Goal: Information Seeking & Learning: Learn about a topic

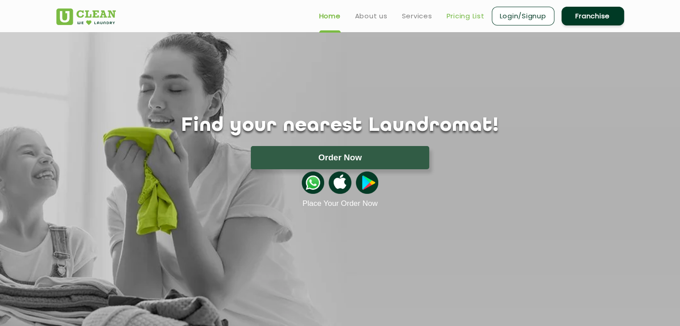
click at [468, 14] on link "Pricing List" at bounding box center [466, 16] width 38 height 11
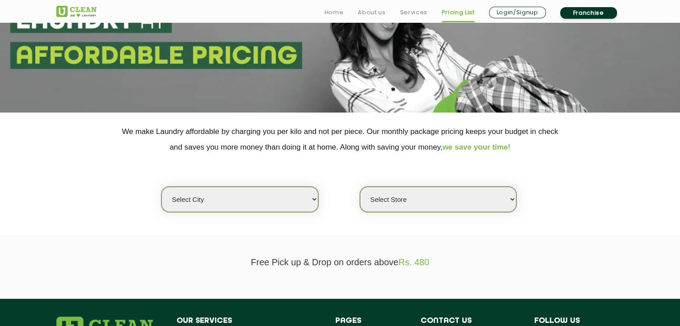
scroll to position [134, 0]
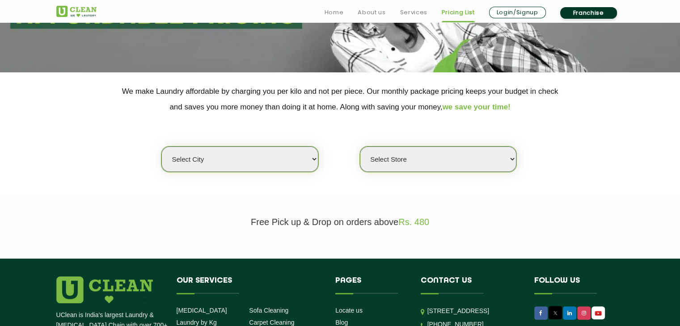
click at [259, 158] on select "Select city [GEOGRAPHIC_DATA] [GEOGRAPHIC_DATA] [GEOGRAPHIC_DATA] [GEOGRAPHIC_D…" at bounding box center [239, 159] width 157 height 25
select select "50"
click at [161, 147] on select "Select city [GEOGRAPHIC_DATA] [GEOGRAPHIC_DATA] [GEOGRAPHIC_DATA] [GEOGRAPHIC_D…" at bounding box center [239, 159] width 157 height 25
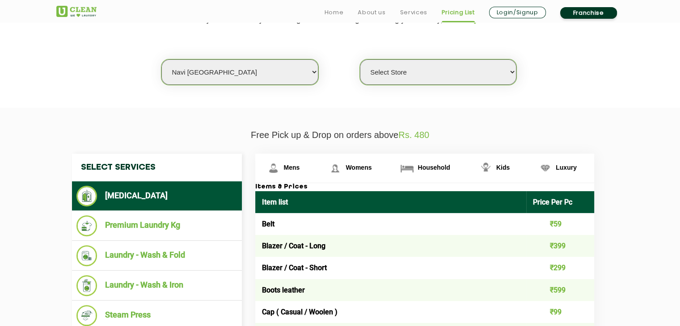
scroll to position [224, 0]
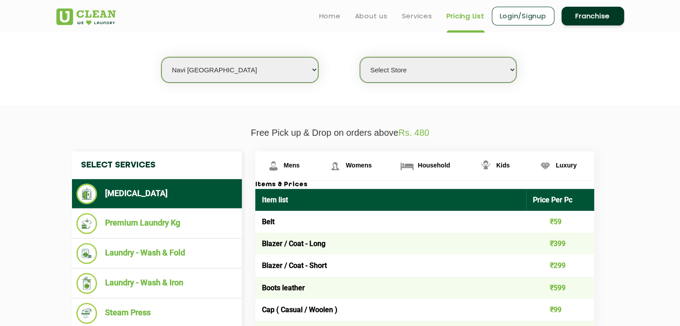
click at [420, 73] on select "Select Store [GEOGRAPHIC_DATA] Sector 8 UClean Sector 44 Seawoods [GEOGRAPHIC_D…" at bounding box center [438, 69] width 157 height 25
select select "353"
click at [360, 57] on select "Select Store [GEOGRAPHIC_DATA] Sector 8 UClean Sector 44 Seawoods [GEOGRAPHIC_D…" at bounding box center [438, 69] width 157 height 25
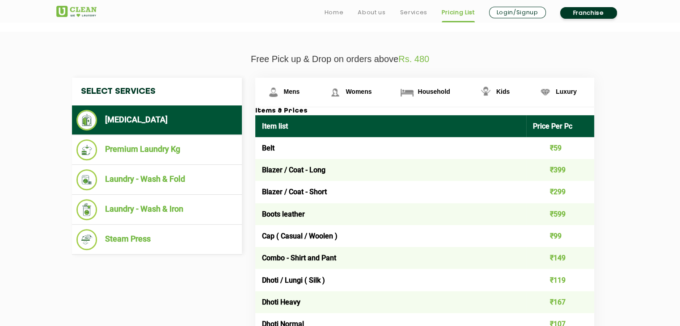
scroll to position [313, 0]
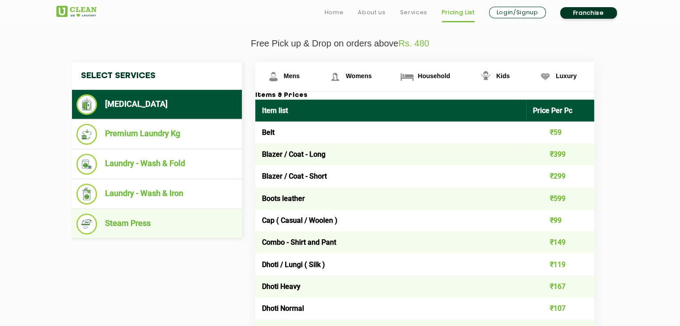
click at [118, 220] on li "Steam Press" at bounding box center [156, 224] width 161 height 21
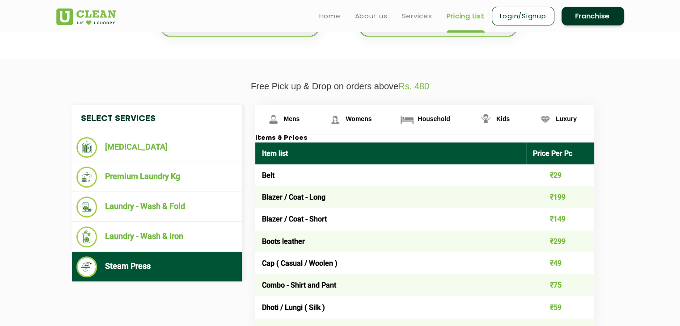
scroll to position [268, 0]
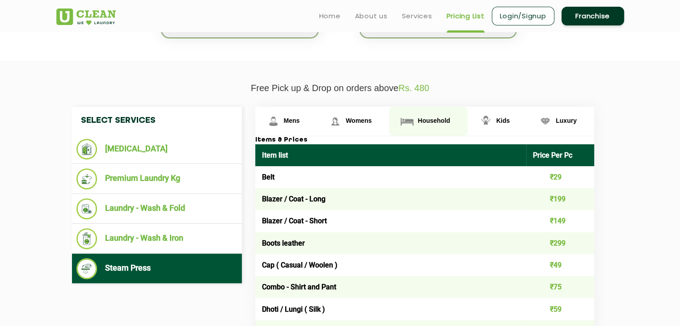
click at [422, 118] on span "Household" at bounding box center [434, 120] width 32 height 7
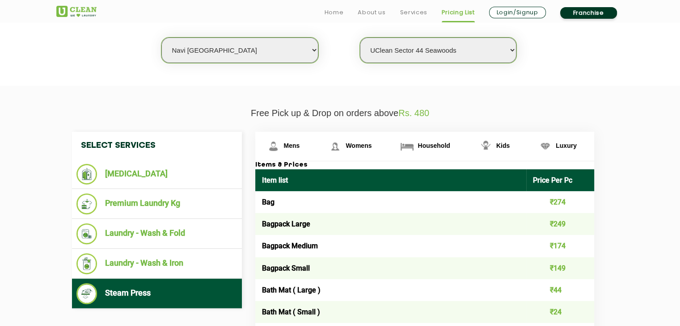
scroll to position [313, 0]
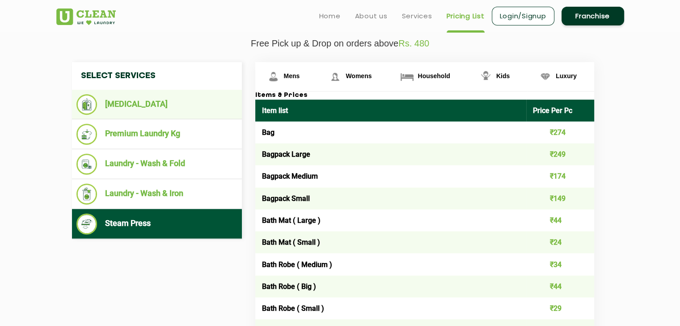
click at [140, 106] on li "[MEDICAL_DATA]" at bounding box center [156, 104] width 161 height 21
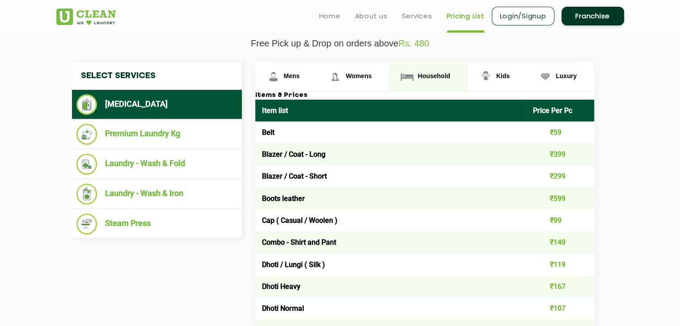
click at [438, 79] on link "Household" at bounding box center [428, 76] width 78 height 29
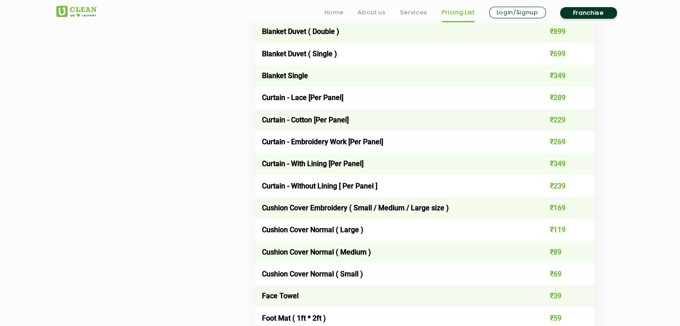
scroll to position [760, 0]
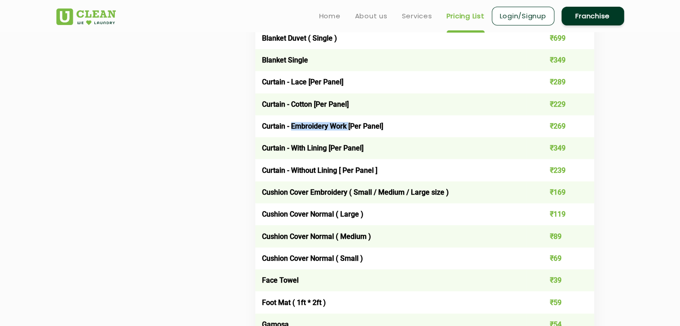
drag, startPoint x: 292, startPoint y: 126, endPoint x: 348, endPoint y: 126, distance: 56.8
click at [348, 126] on td "Curtain - Embroidery Work [Per Panel]" at bounding box center [390, 126] width 271 height 22
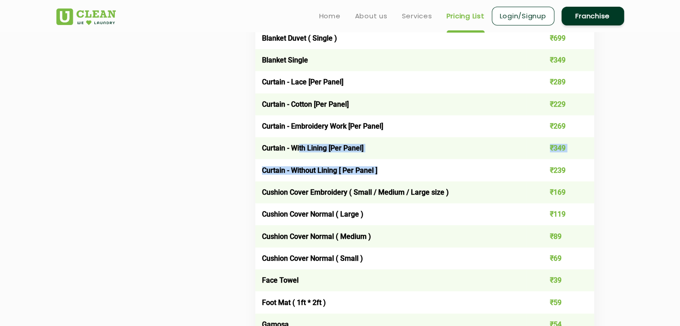
drag, startPoint x: 300, startPoint y: 150, endPoint x: 379, endPoint y: 170, distance: 81.2
click at [379, 170] on td "Curtain - Without Lining [ Per Panel ]" at bounding box center [390, 170] width 271 height 22
click at [366, 147] on td "Curtain - With Lining [Per Panel]" at bounding box center [390, 148] width 271 height 22
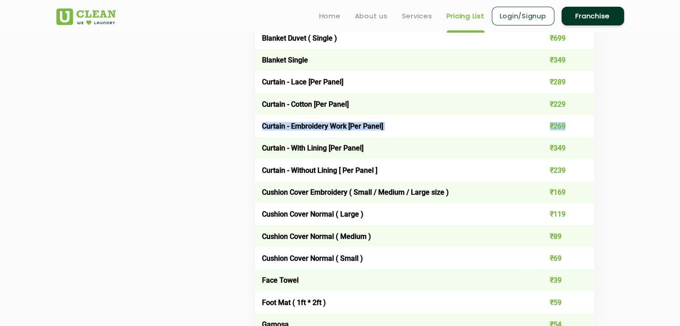
drag, startPoint x: 264, startPoint y: 126, endPoint x: 575, endPoint y: 129, distance: 310.8
click at [575, 129] on tr "Curtain - Embroidery Work [Per Panel] ₹269" at bounding box center [424, 126] width 339 height 22
click at [553, 128] on td "₹269" at bounding box center [560, 126] width 68 height 22
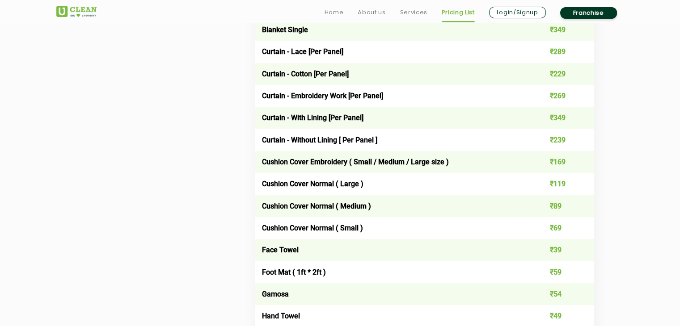
scroll to position [805, 0]
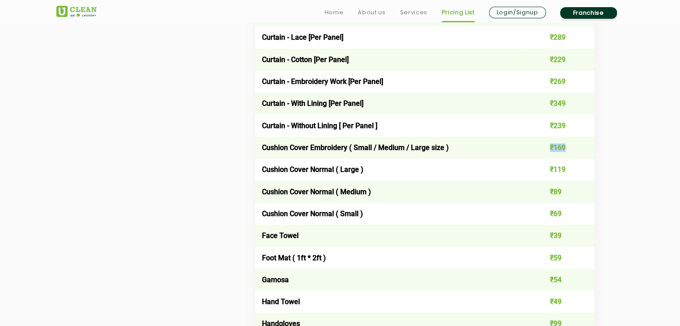
drag, startPoint x: 547, startPoint y: 152, endPoint x: 556, endPoint y: 145, distance: 10.9
click at [570, 154] on td "₹169" at bounding box center [560, 148] width 68 height 22
drag, startPoint x: 548, startPoint y: 104, endPoint x: 567, endPoint y: 111, distance: 19.8
click at [567, 106] on td "₹349" at bounding box center [560, 104] width 68 height 22
click at [566, 120] on td "₹239" at bounding box center [560, 125] width 68 height 22
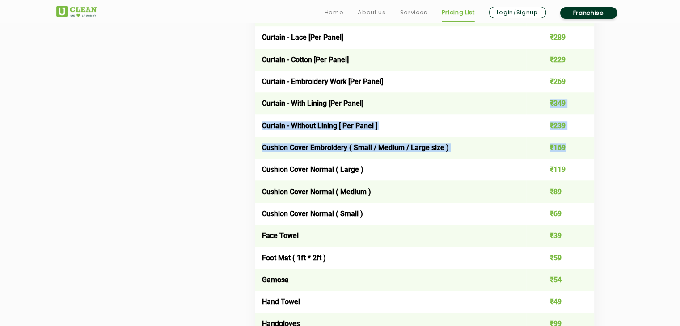
drag, startPoint x: 549, startPoint y: 104, endPoint x: 535, endPoint y: 133, distance: 31.6
click at [563, 145] on tbody "Bag ₹549 Bagpack Large ₹499 Bagpack Medium ₹349 Bagpack Small ₹299 Bath Mat ( L…" at bounding box center [424, 313] width 339 height 1367
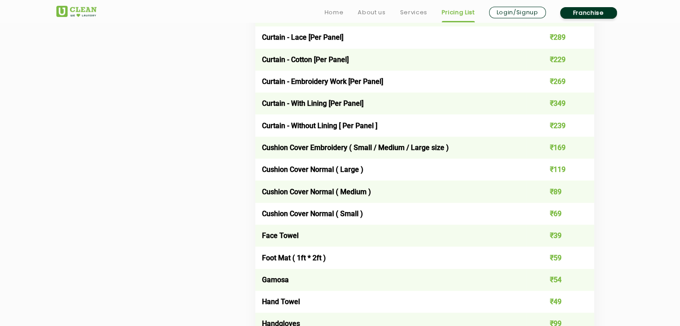
click at [464, 104] on td "Curtain - With Lining [Per Panel]" at bounding box center [390, 104] width 271 height 22
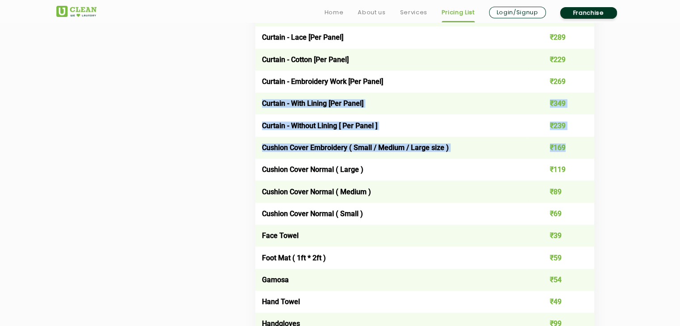
drag, startPoint x: 261, startPoint y: 103, endPoint x: 591, endPoint y: 153, distance: 334.2
click at [591, 153] on tbody "Bag ₹549 Bagpack Large ₹499 Bagpack Medium ₹349 Bagpack Small ₹299 Bath Mat ( L…" at bounding box center [424, 313] width 339 height 1367
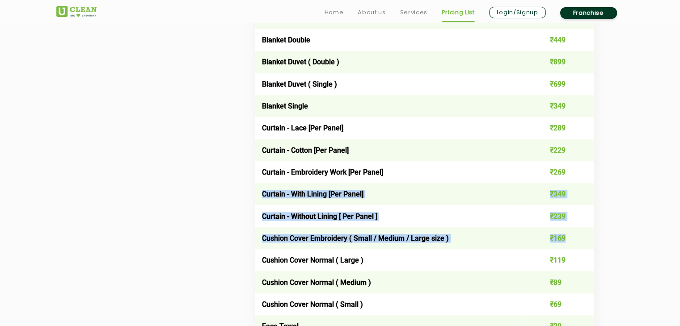
scroll to position [760, 0]
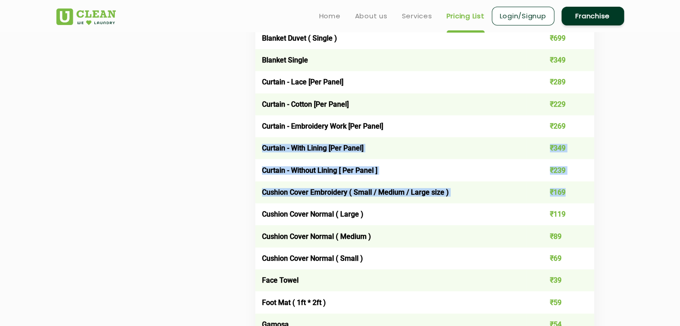
click at [453, 189] on td "Cushion Cover Embroidery ( Small / Medium / Large size )" at bounding box center [390, 193] width 271 height 22
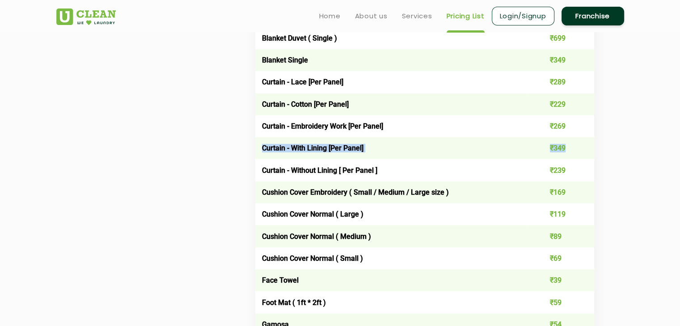
drag, startPoint x: 572, startPoint y: 149, endPoint x: 260, endPoint y: 149, distance: 312.6
click at [260, 149] on tr "Curtain - With Lining [Per Panel] ₹349" at bounding box center [424, 148] width 339 height 22
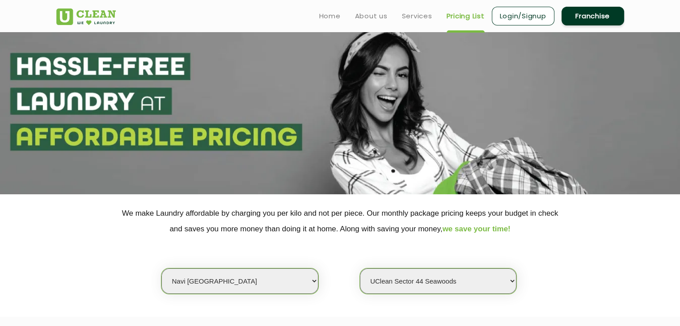
scroll to position [0, 0]
